Goal: Navigation & Orientation: Find specific page/section

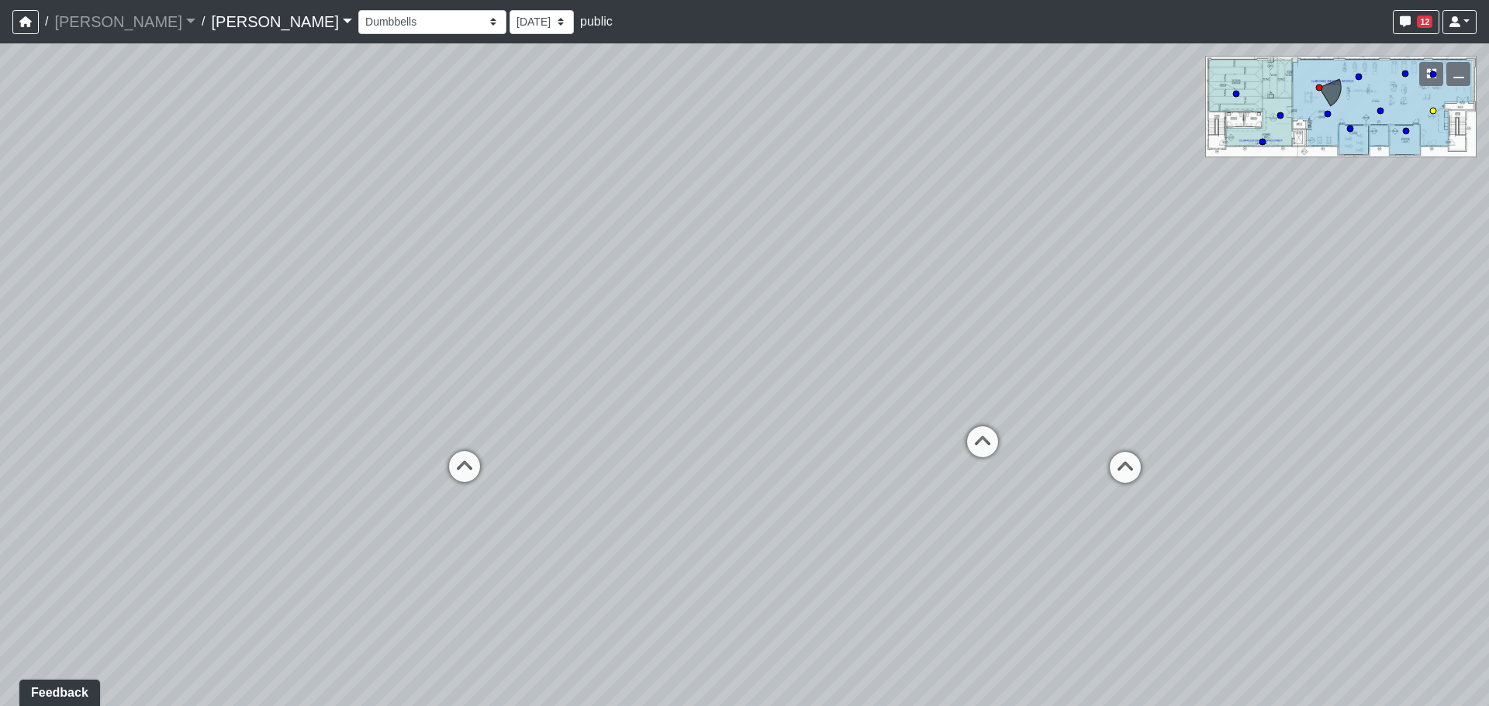
click at [1431, 109] on circle at bounding box center [1433, 111] width 6 height 6
click at [820, 454] on icon at bounding box center [819, 452] width 47 height 47
click at [743, 429] on icon at bounding box center [765, 441] width 47 height 47
select select "m8tJURjHbFGEg7Q3fQfn91"
drag, startPoint x: 755, startPoint y: 398, endPoint x: 491, endPoint y: 411, distance: 264.7
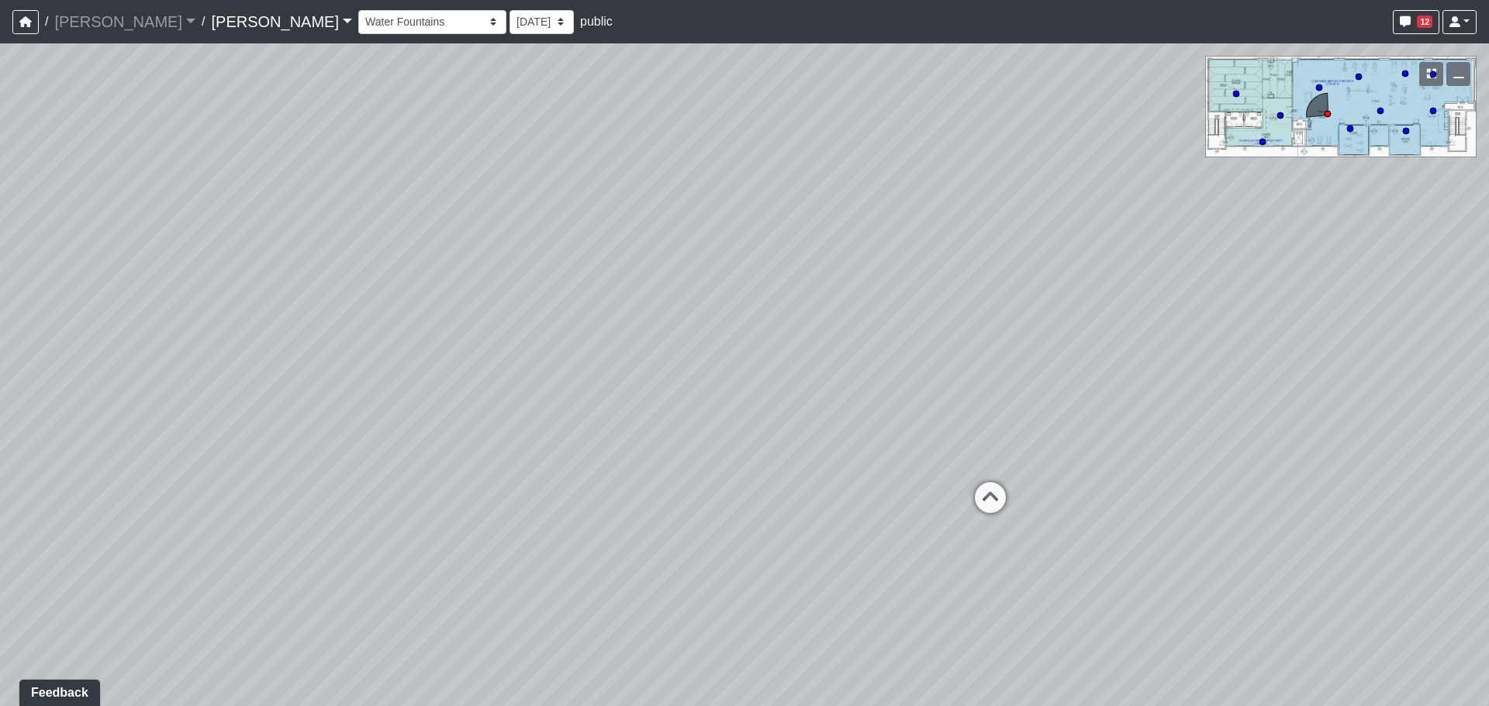
click at [468, 411] on div "Loading... Craft Room Loading... Games Loading... Main Room 2 Loading... Entry …" at bounding box center [744, 374] width 1489 height 663
drag, startPoint x: 1027, startPoint y: 409, endPoint x: 747, endPoint y: 406, distance: 279.9
click at [734, 406] on div "Loading... Craft Room Loading... Games Loading... Main Room 2 Loading... Entry …" at bounding box center [744, 374] width 1489 height 663
